Goal: Transaction & Acquisition: Purchase product/service

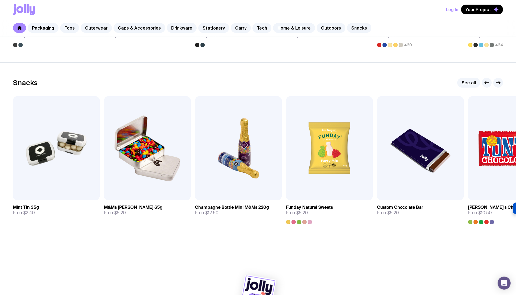
scroll to position [1822, 0]
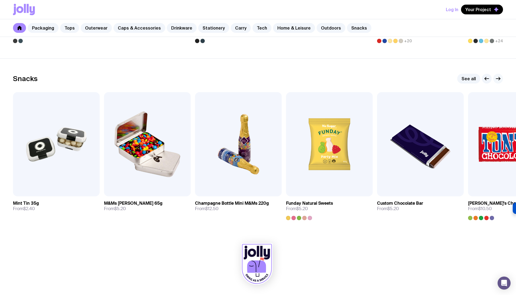
click at [497, 77] on icon "button" at bounding box center [498, 78] width 7 height 7
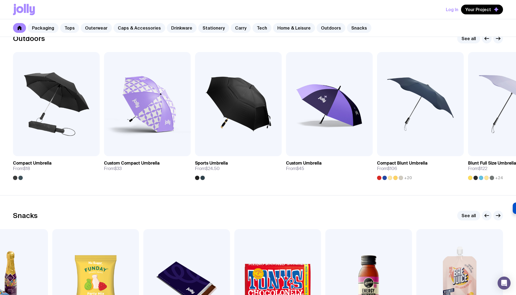
scroll to position [1641, 0]
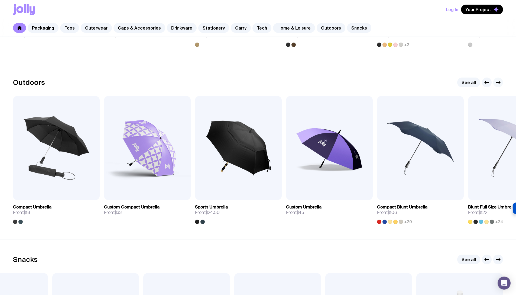
click at [500, 81] on icon "button" at bounding box center [498, 82] width 7 height 7
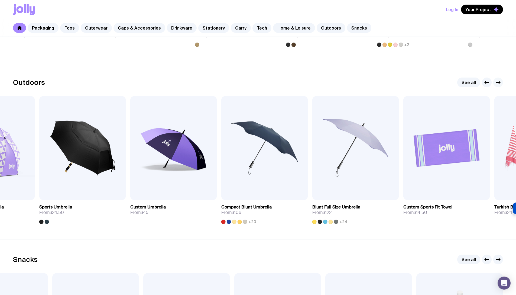
click at [499, 83] on icon "button" at bounding box center [499, 82] width 1 height 3
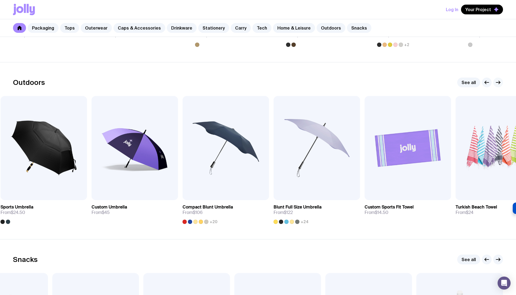
click at [499, 83] on icon "button" at bounding box center [499, 82] width 1 height 3
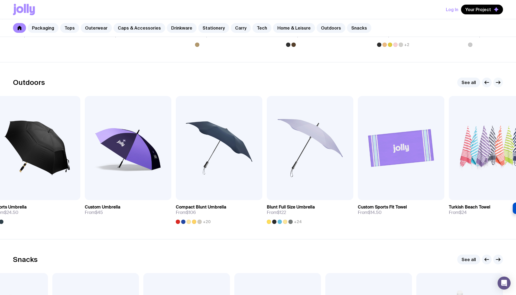
click at [499, 83] on icon "button" at bounding box center [499, 82] width 1 height 3
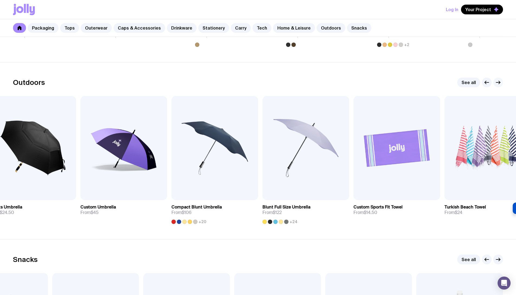
click at [499, 83] on icon "button" at bounding box center [499, 82] width 1 height 3
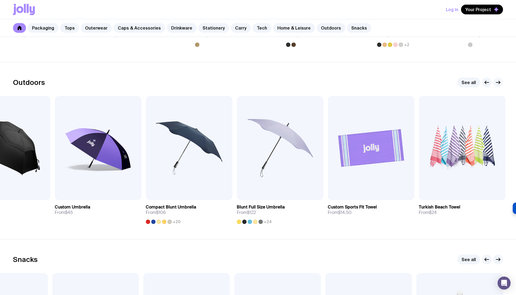
click at [498, 83] on icon "button" at bounding box center [498, 82] width 7 height 7
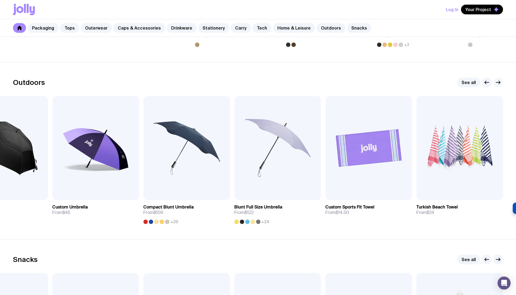
click at [497, 84] on icon "button" at bounding box center [498, 82] width 7 height 7
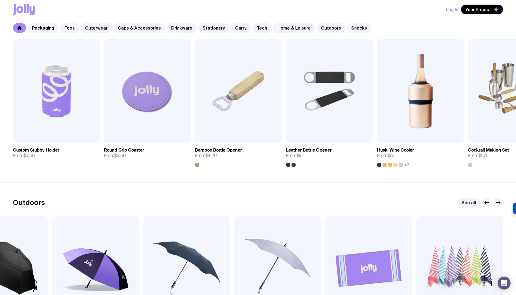
scroll to position [1586, 0]
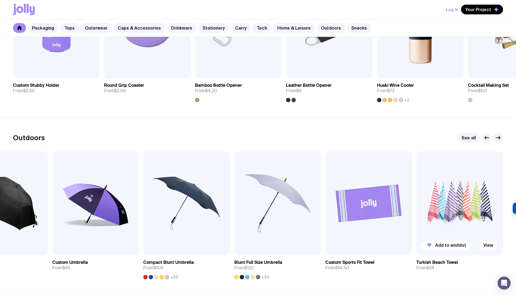
click at [488, 244] on link "View" at bounding box center [488, 245] width 18 height 10
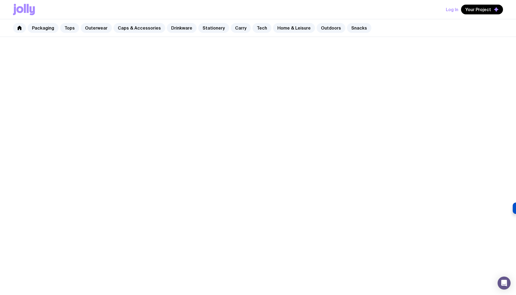
click at [487, 245] on span "Add to wishlist" at bounding box center [502, 246] width 31 height 5
